Goal: Information Seeking & Learning: Compare options

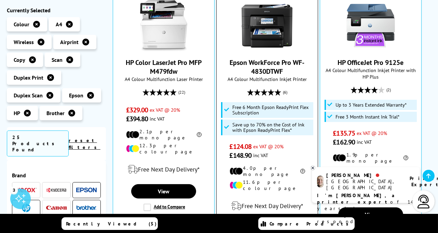
click at [240, 58] on link "Epson WorkForce Pro WF-4830DTWF" at bounding box center [267, 67] width 75 height 18
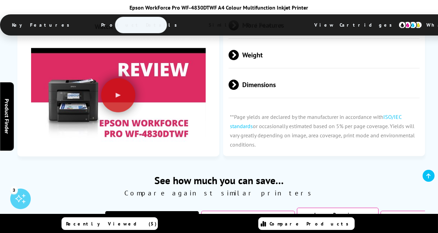
scroll to position [19, 0]
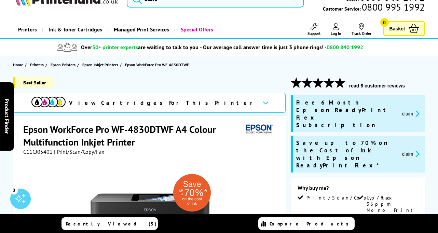
click at [375, 84] on button "read 6 customer reviews" at bounding box center [377, 86] width 60 height 6
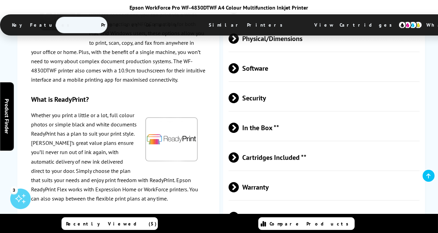
scroll to position [1554, 0]
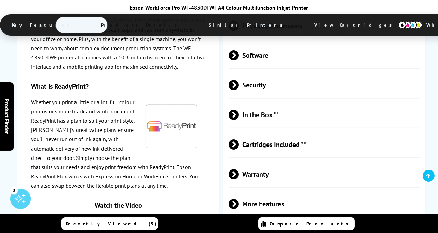
click at [278, 191] on span "More Features" at bounding box center [324, 204] width 191 height 26
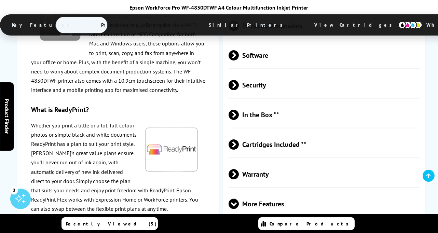
scroll to position [1467, 0]
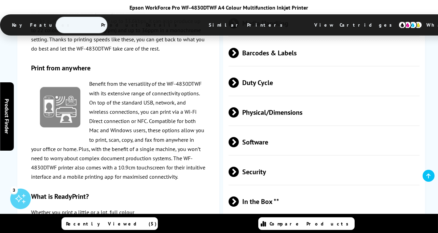
click at [315, 219] on span "Cartridges Included **" at bounding box center [324, 232] width 191 height 26
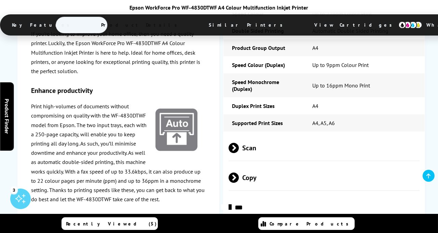
scroll to position [1268, 0]
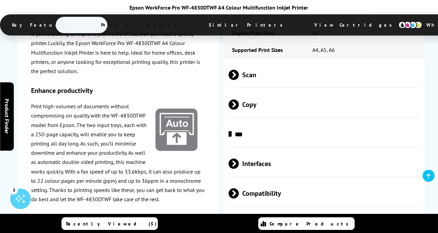
click at [304, 181] on span "Compatibility" at bounding box center [324, 194] width 191 height 26
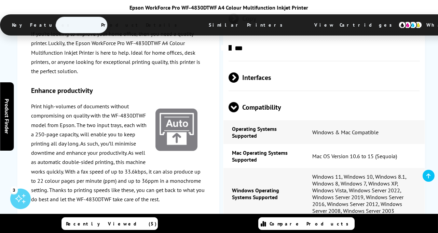
scroll to position [1380, 0]
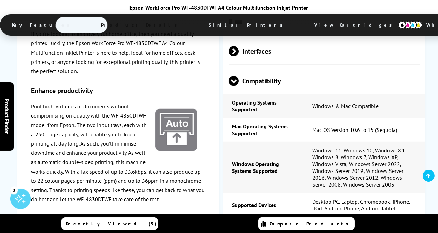
click at [340, 220] on span "Media Handling" at bounding box center [324, 233] width 191 height 26
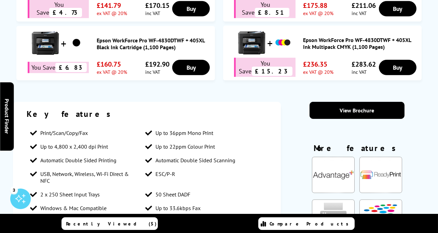
scroll to position [0, 0]
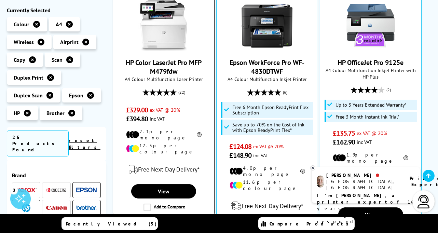
click at [149, 204] on label "Add to Compare" at bounding box center [164, 208] width 42 height 8
click at [0, 0] on input "Add to Compare" at bounding box center [0, 0] width 0 height 0
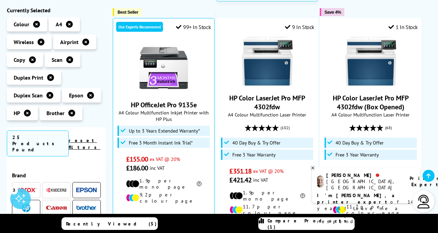
scroll to position [438, 0]
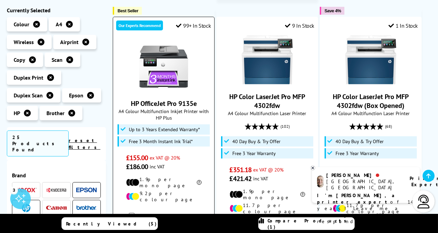
click at [180, 99] on link "HP OfficeJet Pro 9135e" at bounding box center [164, 103] width 66 height 9
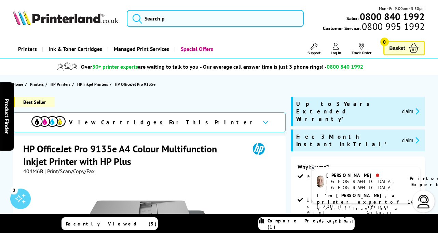
click at [263, 123] on icon at bounding box center [266, 122] width 6 height 4
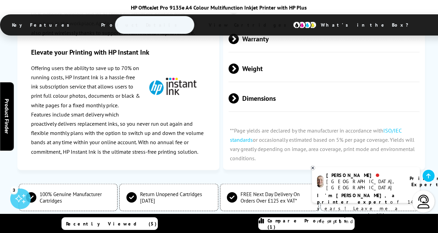
scroll to position [1853, 0]
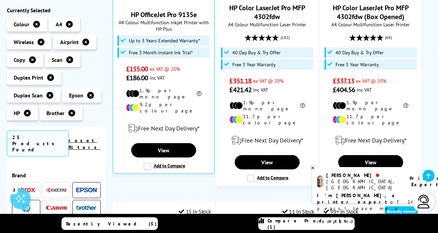
scroll to position [524, 0]
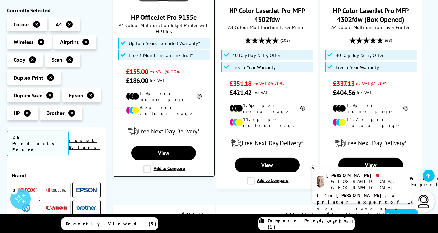
click at [147, 165] on label "Add to Compare" at bounding box center [164, 169] width 42 height 8
click at [0, 0] on input "Add to Compare" at bounding box center [0, 0] width 0 height 0
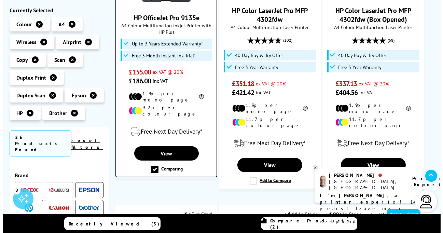
scroll to position [525, 0]
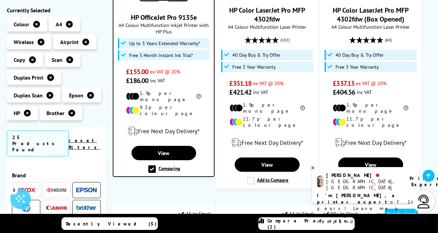
click at [305, 224] on span "Compare Products (2)" at bounding box center [311, 224] width 87 height 12
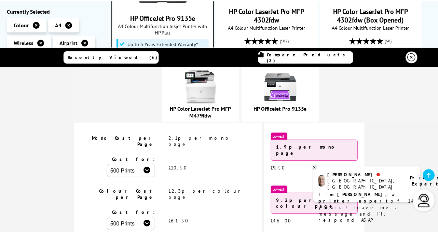
scroll to position [118, 0]
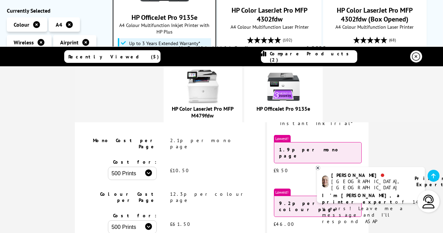
click at [318, 168] on icon at bounding box center [318, 168] width 2 height 2
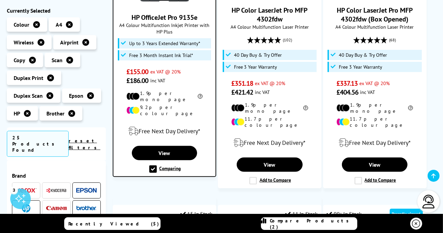
scroll to position [0, 0]
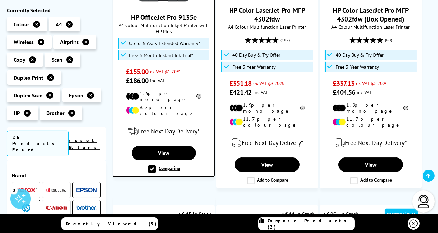
click at [338, 225] on link "Compare Products (2)" at bounding box center [306, 223] width 96 height 13
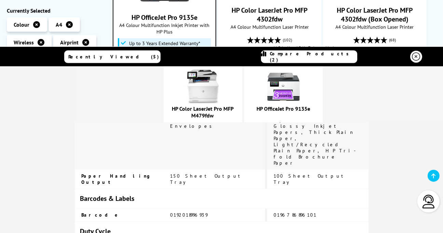
scroll to position [1661, 0]
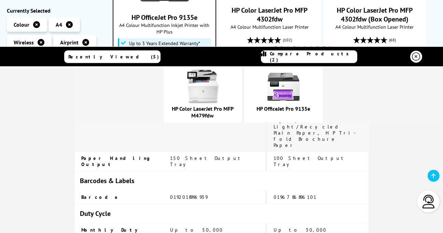
click at [301, 77] on img at bounding box center [283, 87] width 34 height 34
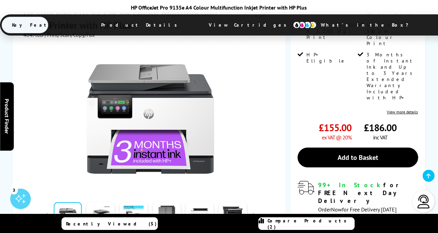
scroll to position [158, 0]
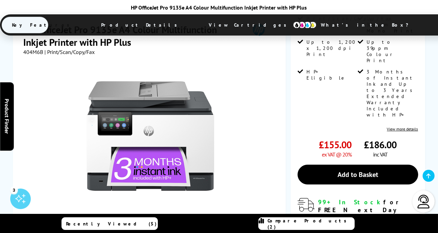
click at [104, 219] on link at bounding box center [101, 233] width 28 height 29
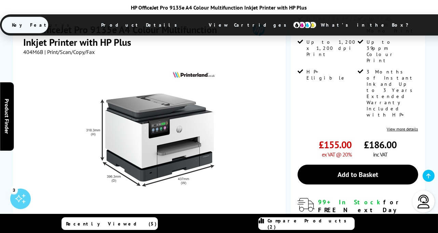
click at [121, 219] on link at bounding box center [134, 233] width 28 height 29
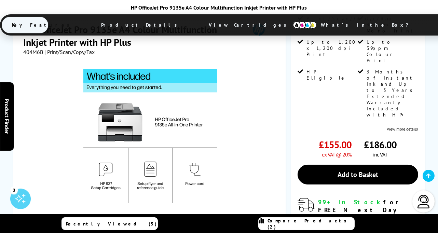
click at [103, 219] on link at bounding box center [101, 233] width 28 height 29
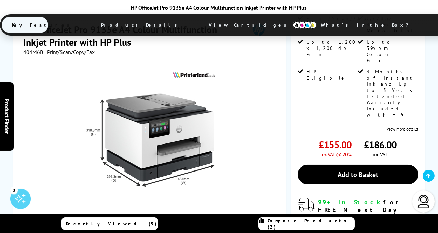
click at [164, 219] on link at bounding box center [167, 233] width 28 height 29
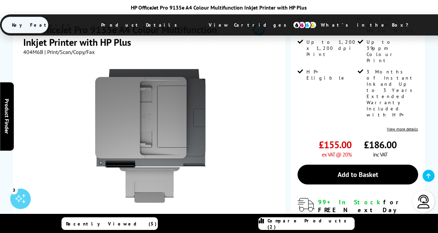
click at [104, 219] on link at bounding box center [101, 233] width 28 height 29
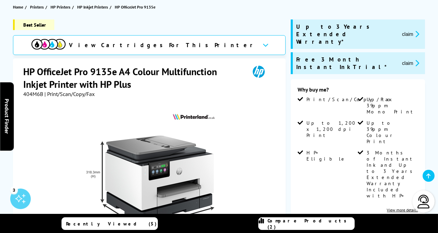
scroll to position [69, 0]
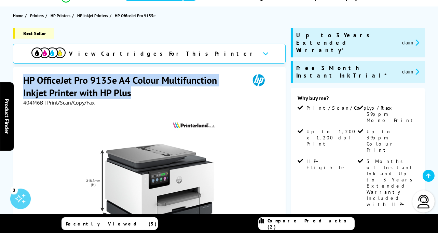
drag, startPoint x: 25, startPoint y: 79, endPoint x: 131, endPoint y: 95, distance: 107.2
click at [131, 95] on h1 "HP OfficeJet Pro 9135e A4 Colour Multifunction Inkjet Printer with HP Plus" at bounding box center [132, 86] width 219 height 25
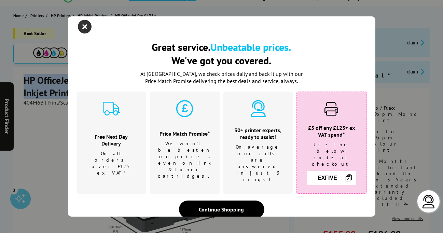
click at [83, 31] on icon "close modal" at bounding box center [85, 27] width 14 height 14
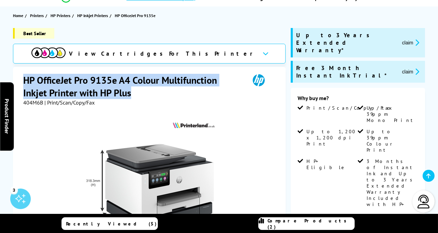
copy h1 "HP OfficeJet Pro 9135e A4 Colour Multifunction Inkjet Printer with HP Plus"
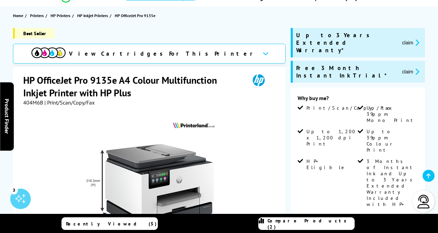
click at [147, 51] on span "View Cartridges For This Printer" at bounding box center [163, 54] width 188 height 8
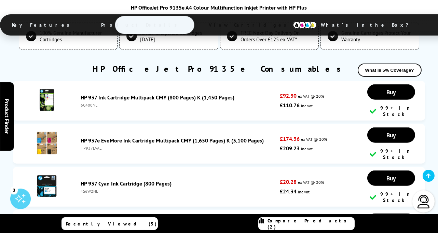
scroll to position [1889, 0]
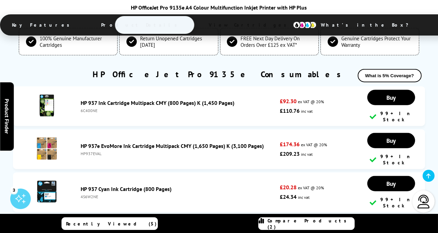
click at [132, 142] on link "HP 937e EvoMore Ink Cartridge Multipack CMY (1,650 Pages) K (3,100 Pages)" at bounding box center [172, 145] width 183 height 7
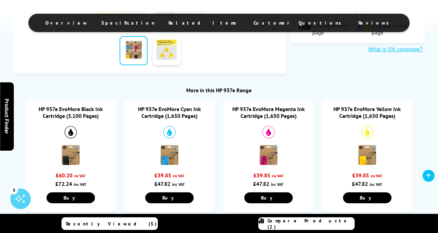
scroll to position [250, 0]
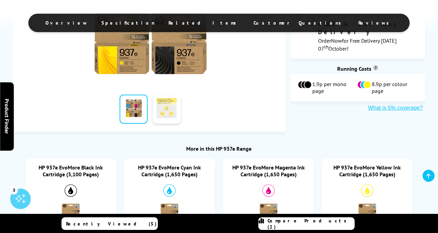
click at [161, 117] on link at bounding box center [167, 109] width 28 height 29
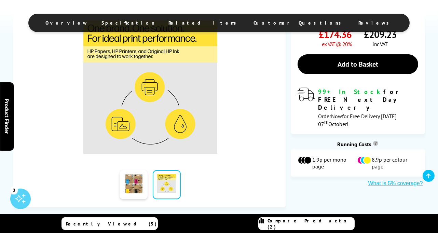
scroll to position [170, 0]
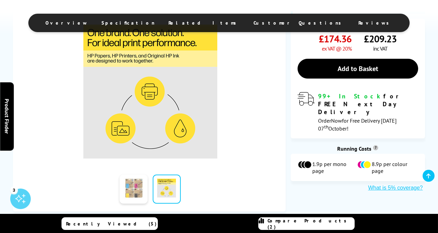
click at [130, 192] on link at bounding box center [134, 189] width 28 height 29
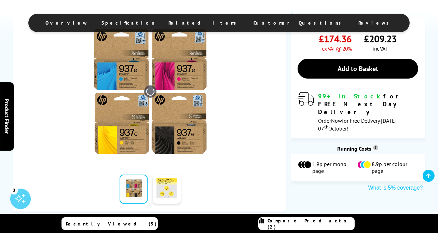
click at [126, 80] on img at bounding box center [150, 92] width 134 height 134
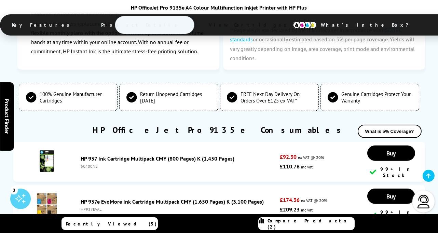
scroll to position [1942, 0]
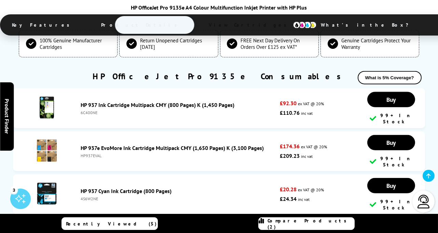
click at [143, 101] on link "HP 937 Ink Cartridge Multipack CMY (800 Pages) K (1,450 Pages)" at bounding box center [158, 104] width 154 height 7
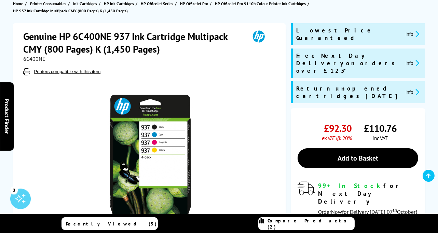
scroll to position [79, 0]
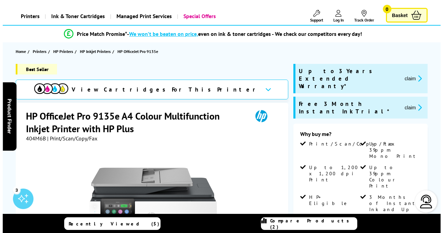
scroll to position [50, 0]
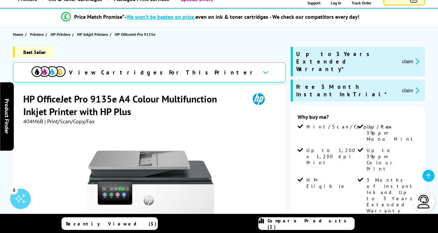
click at [396, 58] on div "Up to 3 Years Extended Warranty* claim" at bounding box center [358, 61] width 134 height 29
click at [413, 58] on icon "promo-description" at bounding box center [416, 61] width 6 height 7
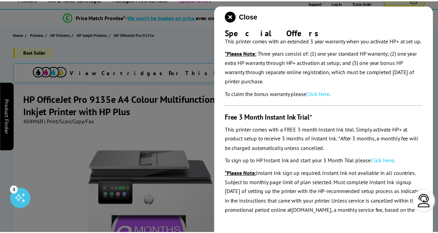
scroll to position [28, 0]
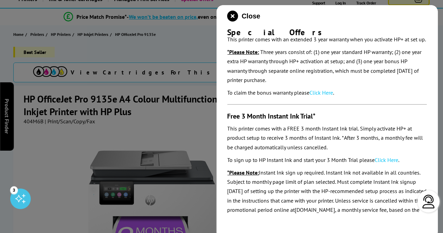
click at [324, 96] on link "Click Here" at bounding box center [322, 92] width 24 height 7
click at [252, 13] on span "Close" at bounding box center [251, 16] width 18 height 8
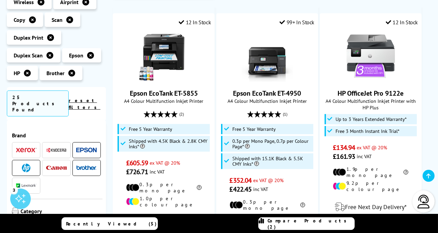
scroll to position [1007, 0]
